Goal: Navigation & Orientation: Understand site structure

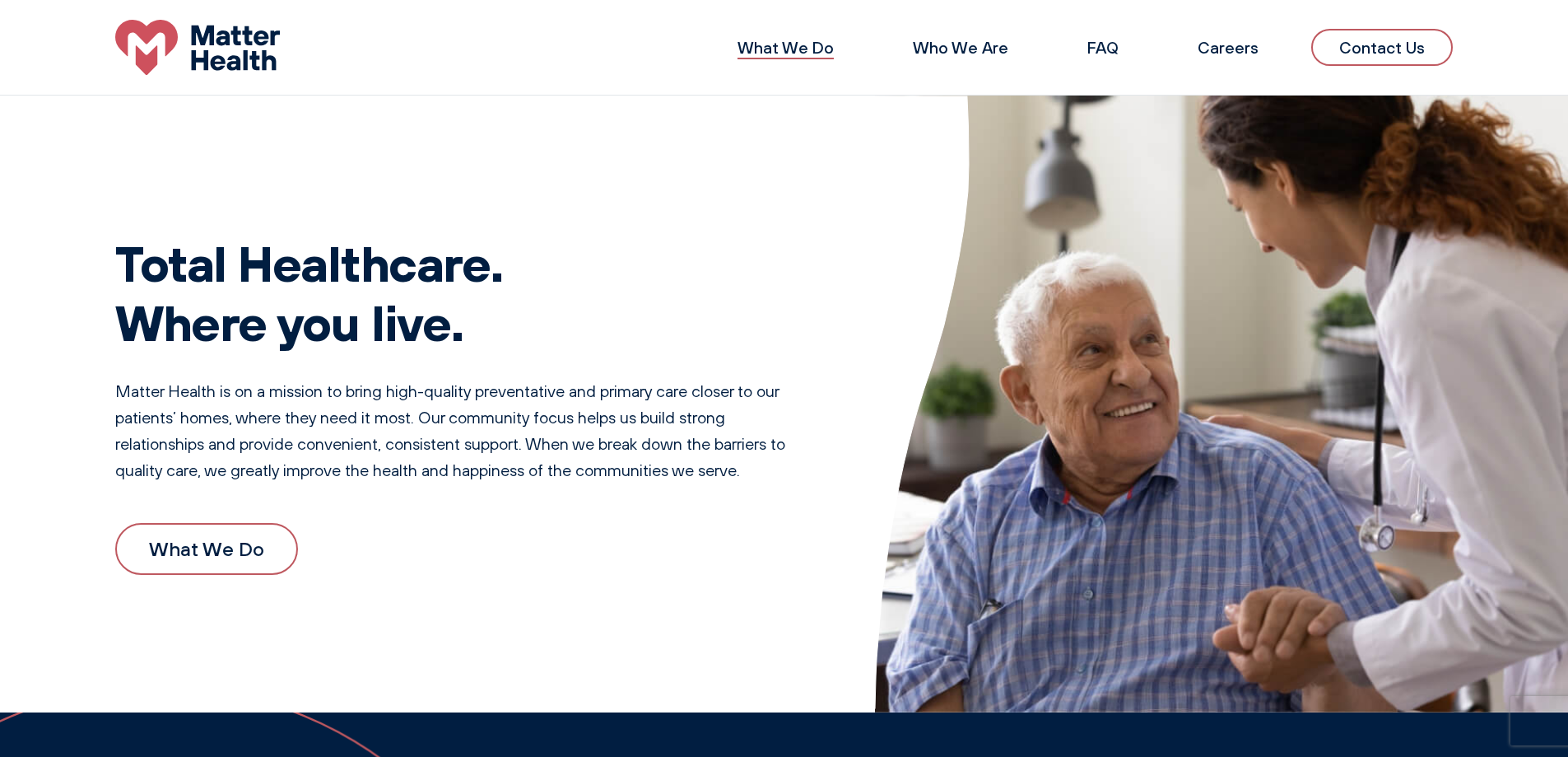
click at [817, 57] on link "What We Do" at bounding box center [786, 46] width 97 height 20
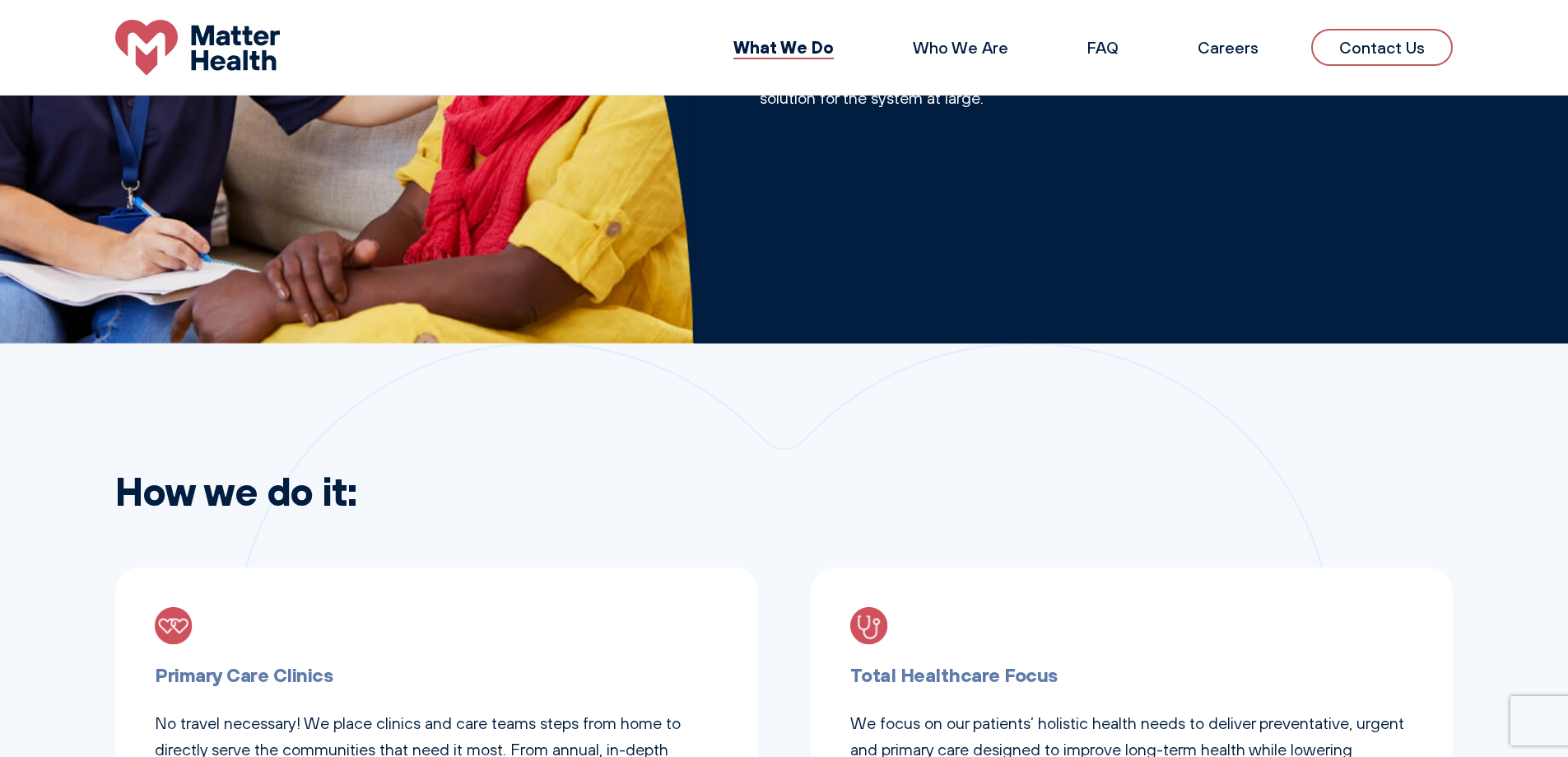
scroll to position [247, 0]
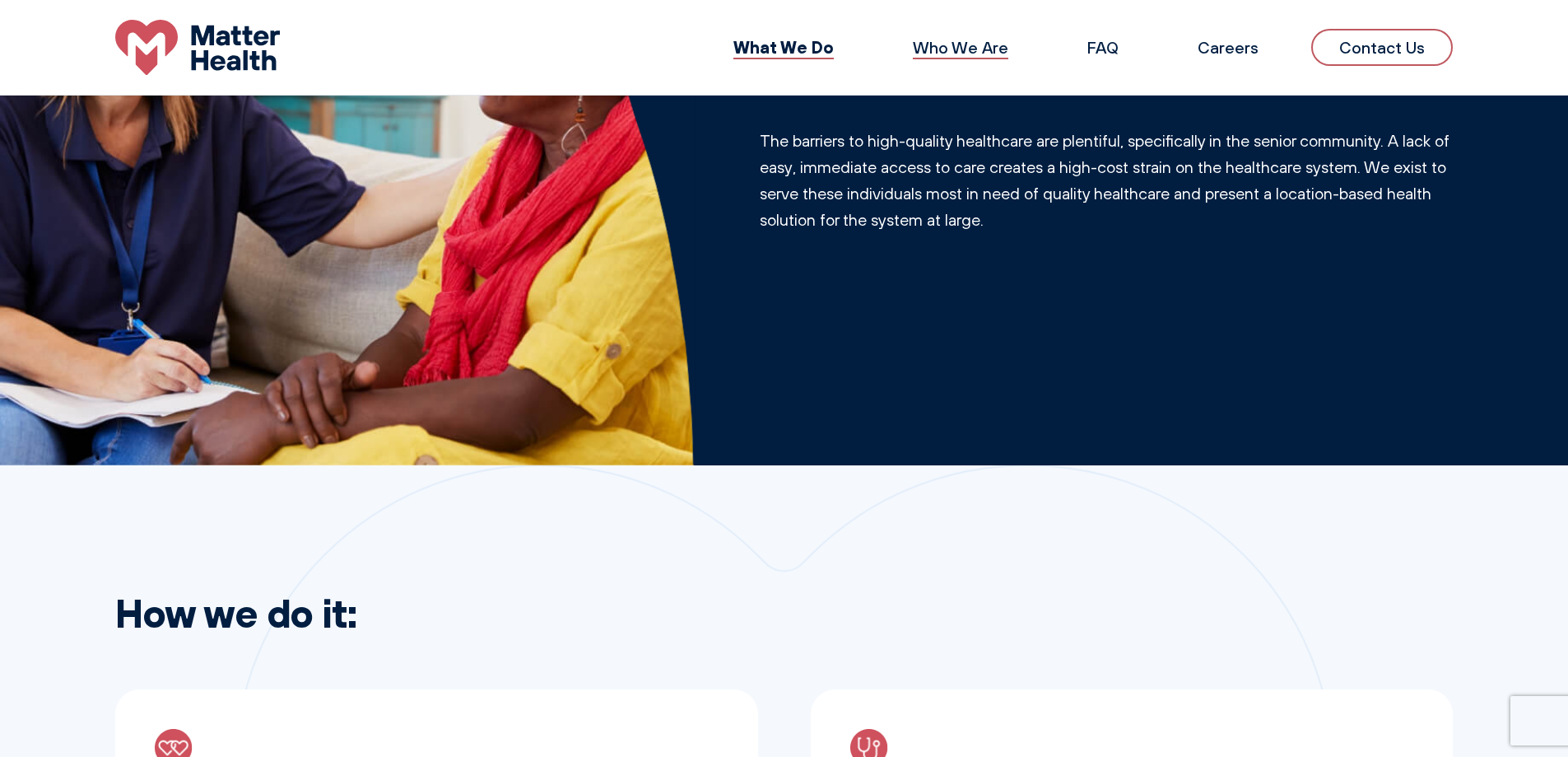
click at [988, 51] on link "Who We Are" at bounding box center [960, 46] width 96 height 20
